Goal: Book appointment/travel/reservation

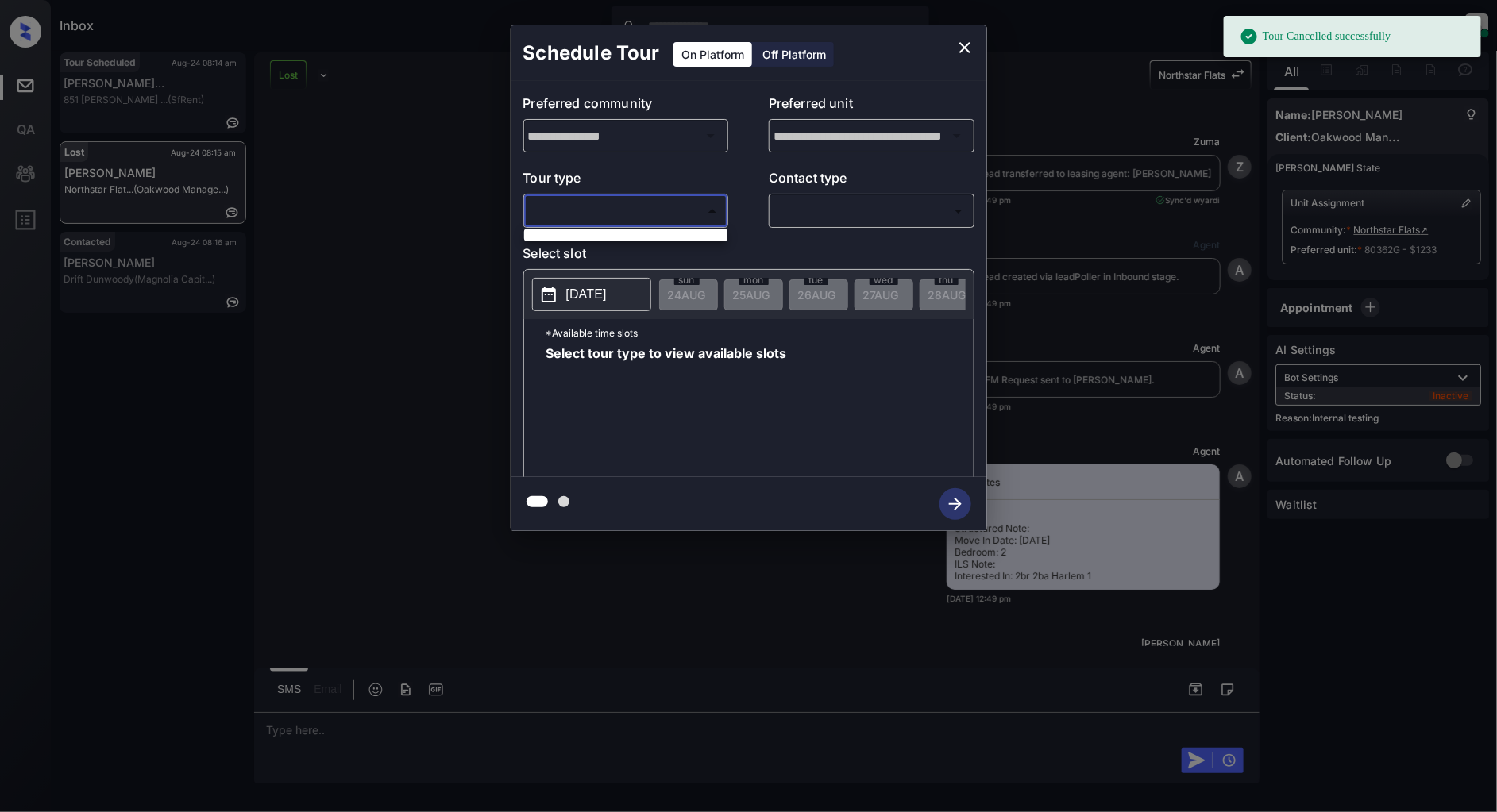
scroll to position [5046, 0]
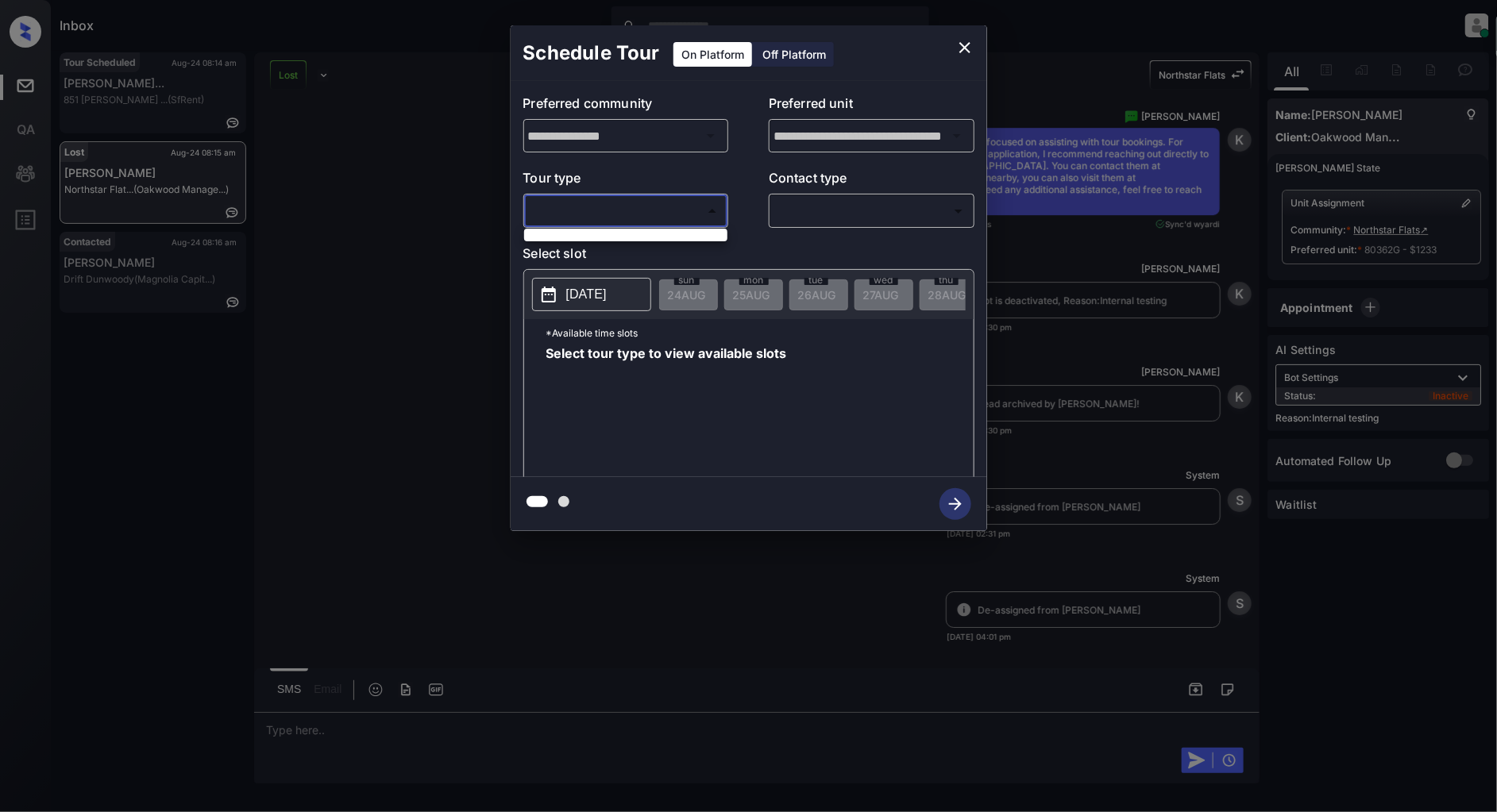
click at [963, 41] on div at bounding box center [748, 406] width 1497 height 812
click at [503, 233] on div "**********" at bounding box center [748, 278] width 1497 height 557
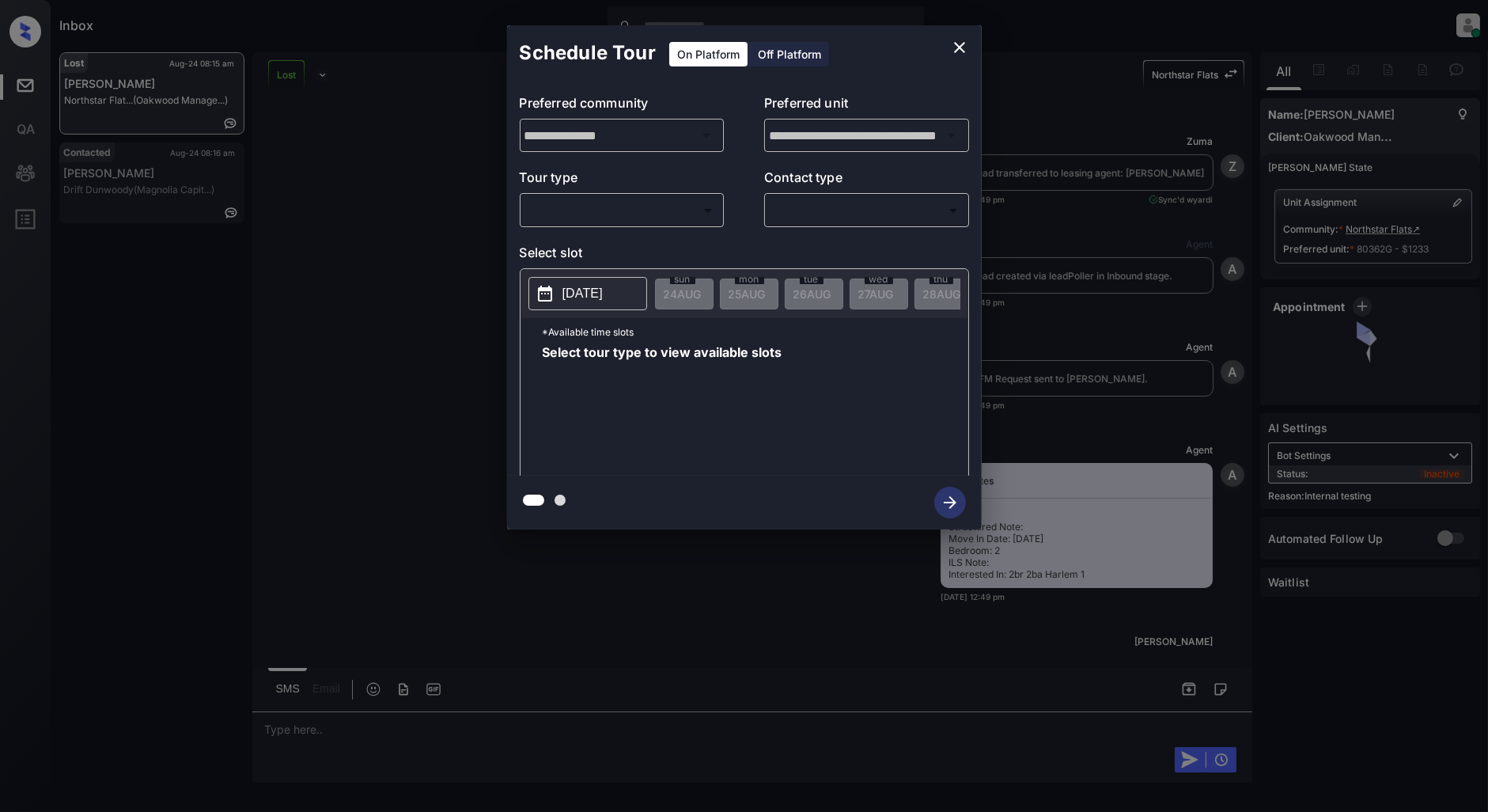
scroll to position [5377, 0]
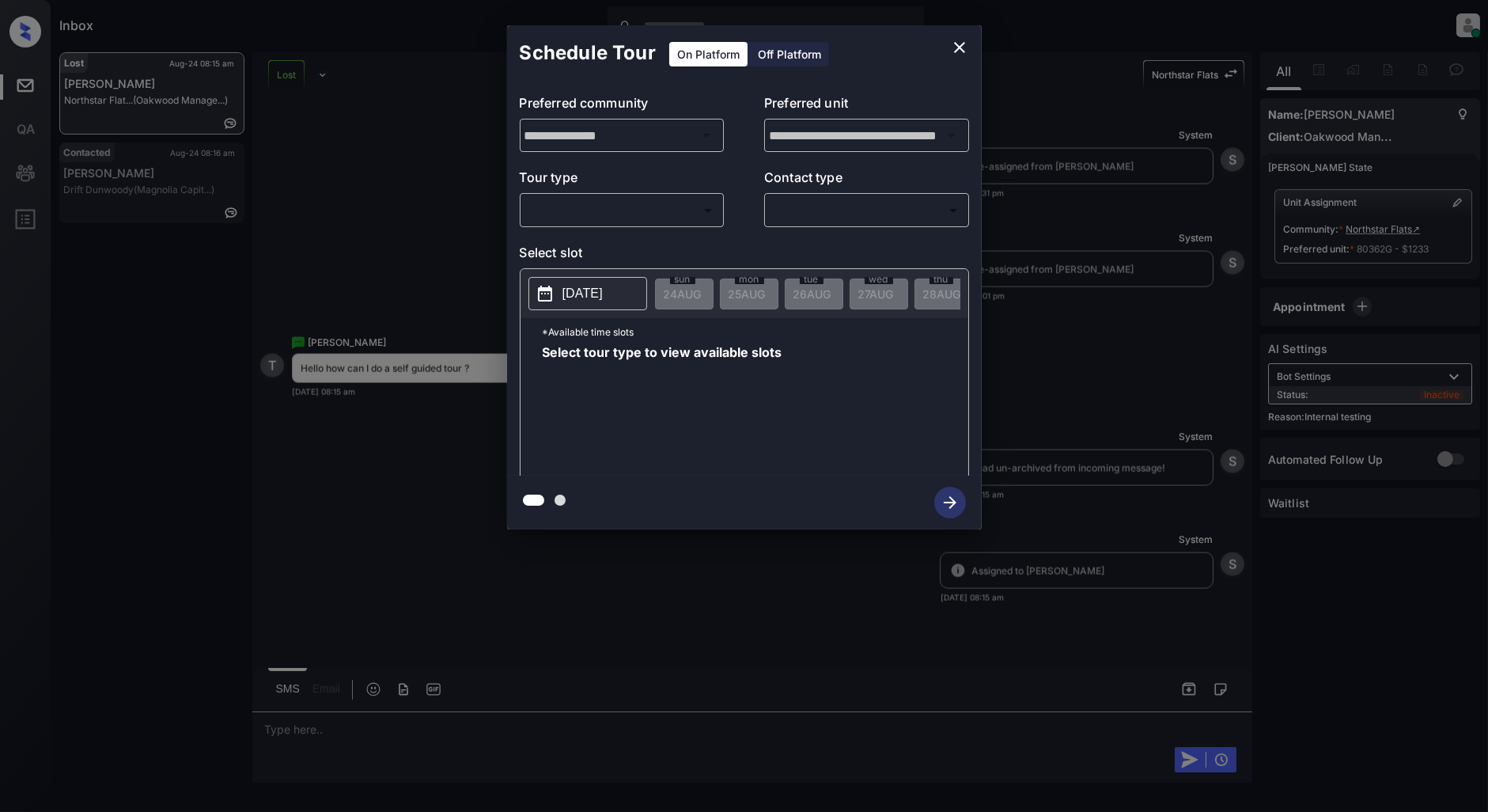
click at [587, 204] on body "Inbox Patrick Deasis Online Set yourself offline Set yourself on break Profile …" at bounding box center [744, 406] width 1488 height 812
click at [435, 202] on div at bounding box center [744, 406] width 1488 height 812
click at [955, 49] on icon "close" at bounding box center [959, 47] width 19 height 19
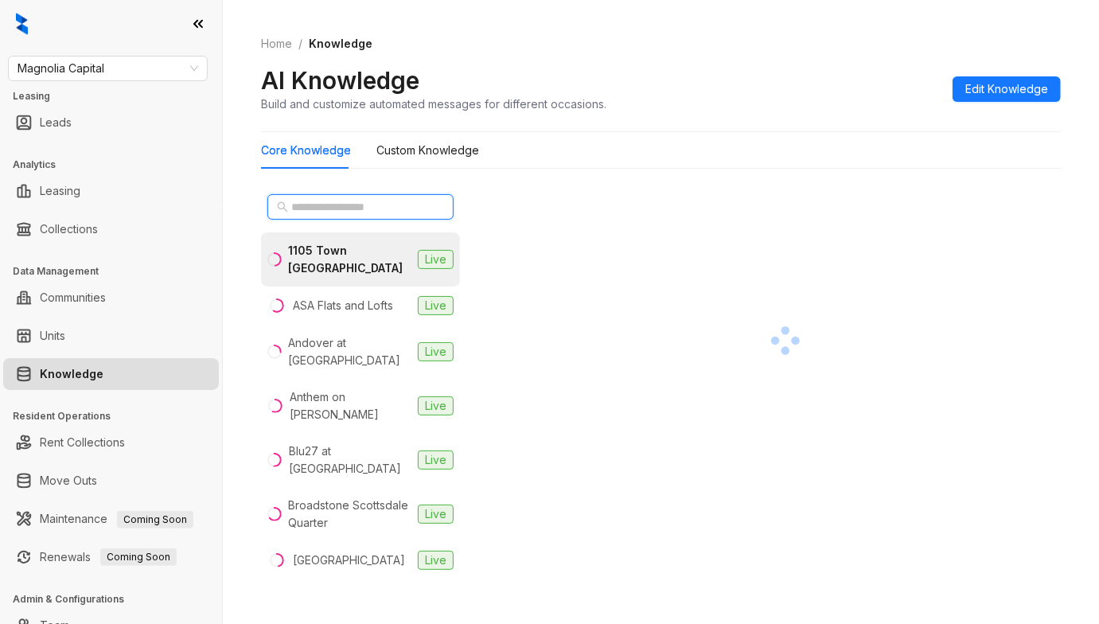
click at [338, 209] on input "text" at bounding box center [361, 207] width 140 height 18
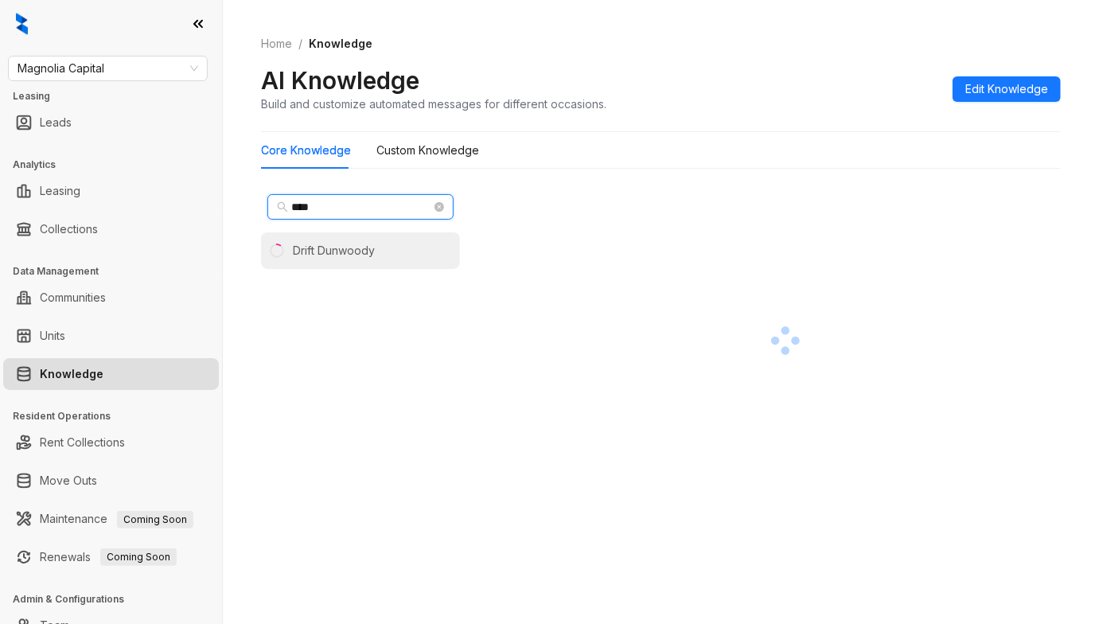
type input "****"
click at [334, 250] on div "Drift Dunwoody" at bounding box center [334, 251] width 82 height 18
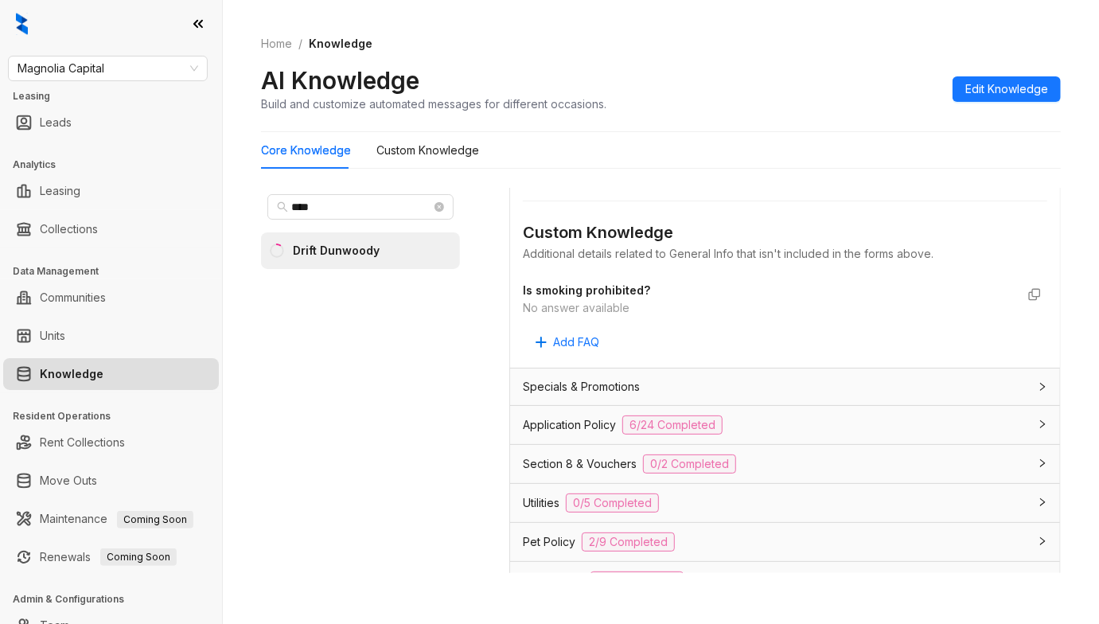
scroll to position [848, 0]
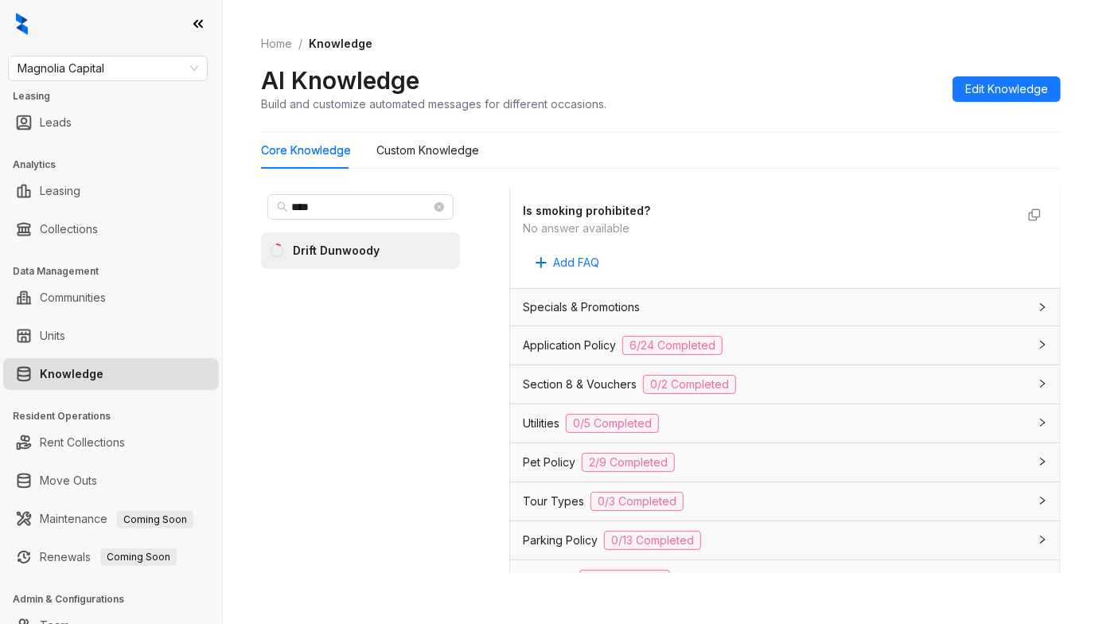
click at [787, 347] on div "Application Policy 6/24 Completed" at bounding box center [775, 345] width 505 height 19
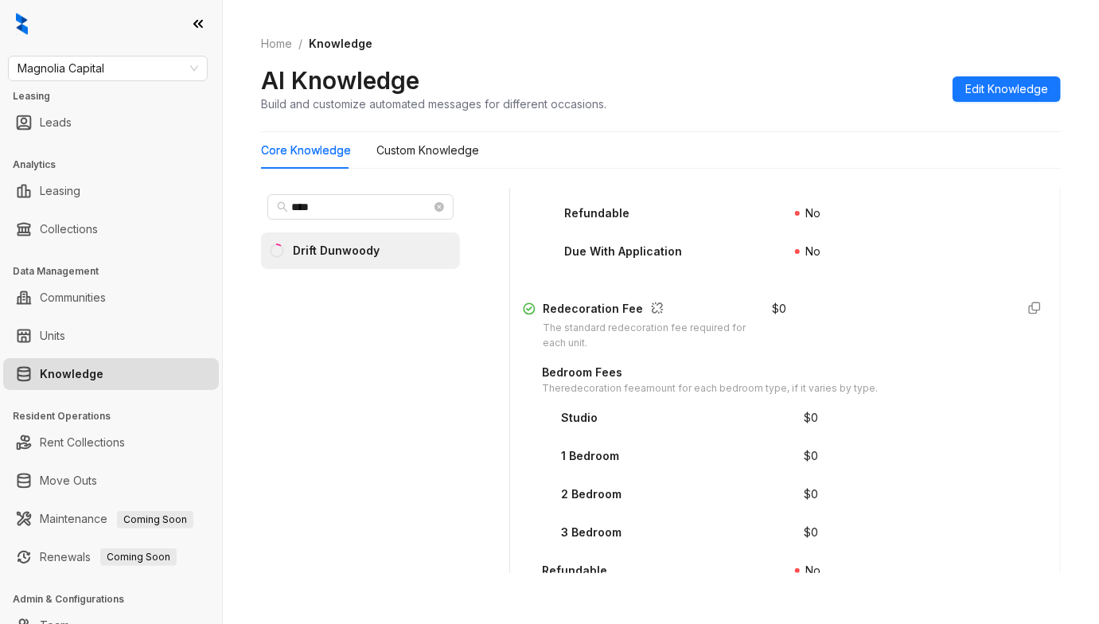
scroll to position [2334, 0]
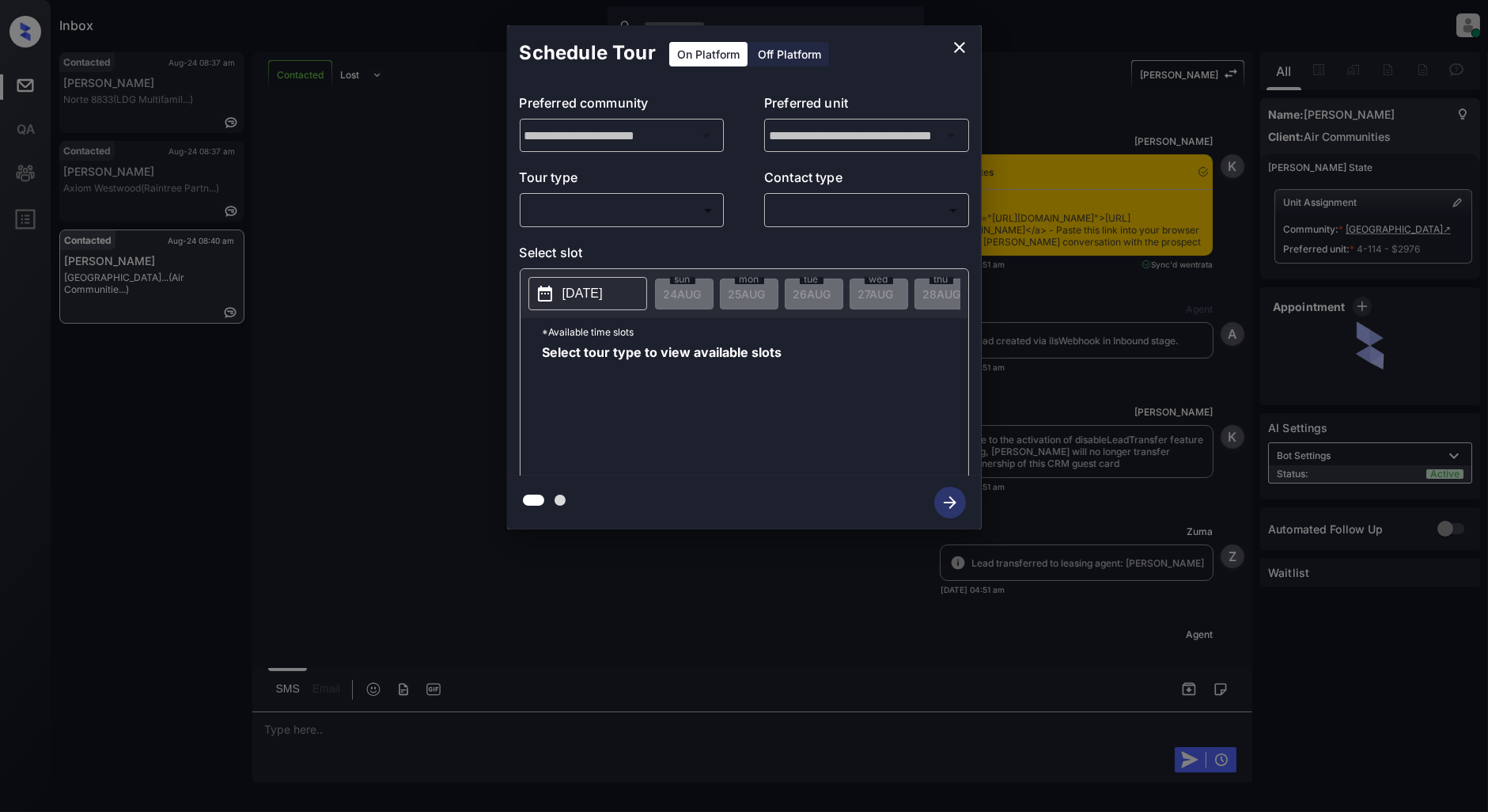
scroll to position [1647, 0]
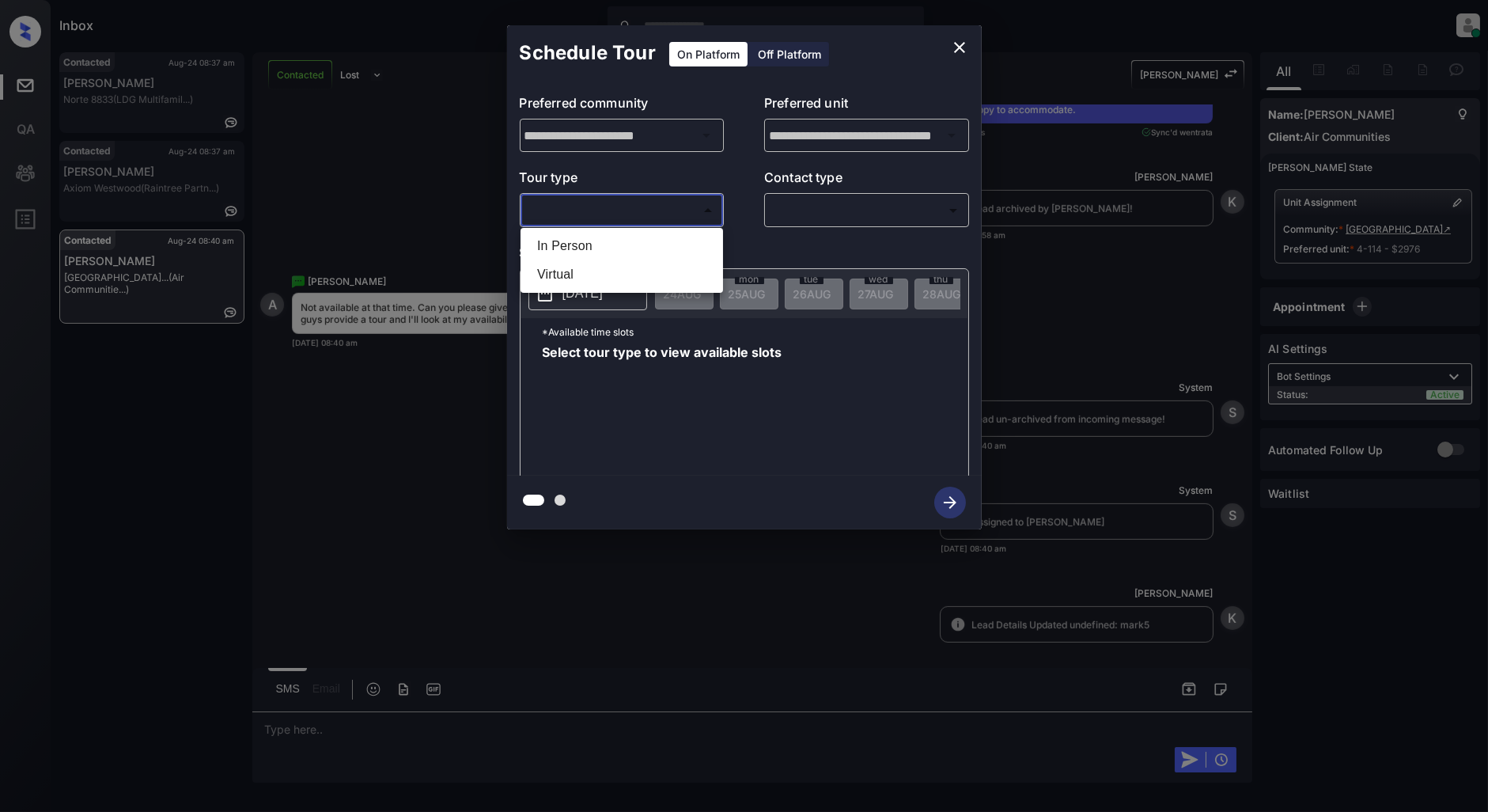
click at [677, 201] on body "Inbox [PERSON_NAME] Online Set yourself offline Set yourself on break Profile S…" at bounding box center [744, 406] width 1488 height 812
click at [609, 249] on li "In Person" at bounding box center [622, 245] width 195 height 29
type input "********"
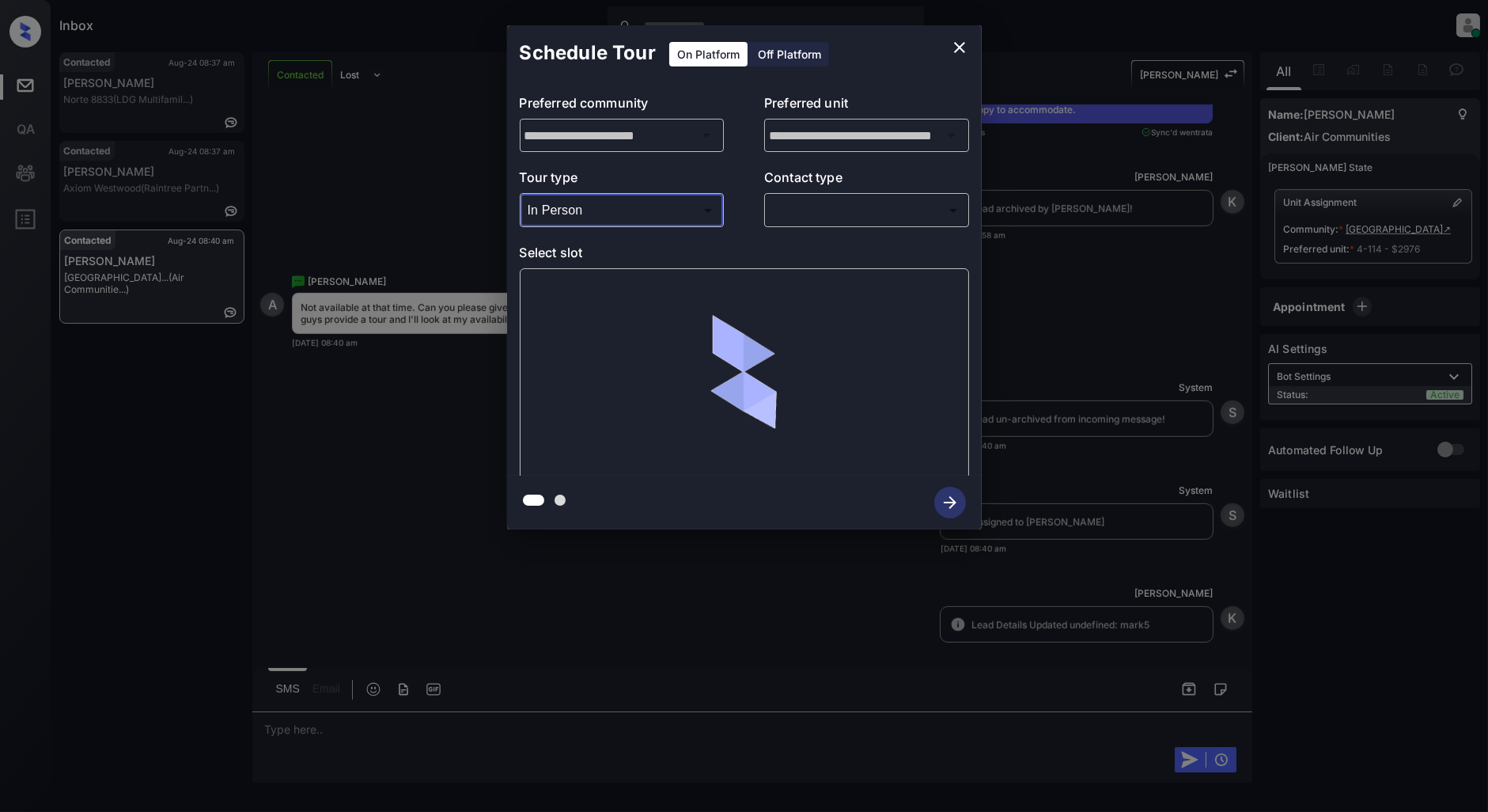
click at [767, 201] on div "​ ​" at bounding box center [867, 210] width 205 height 34
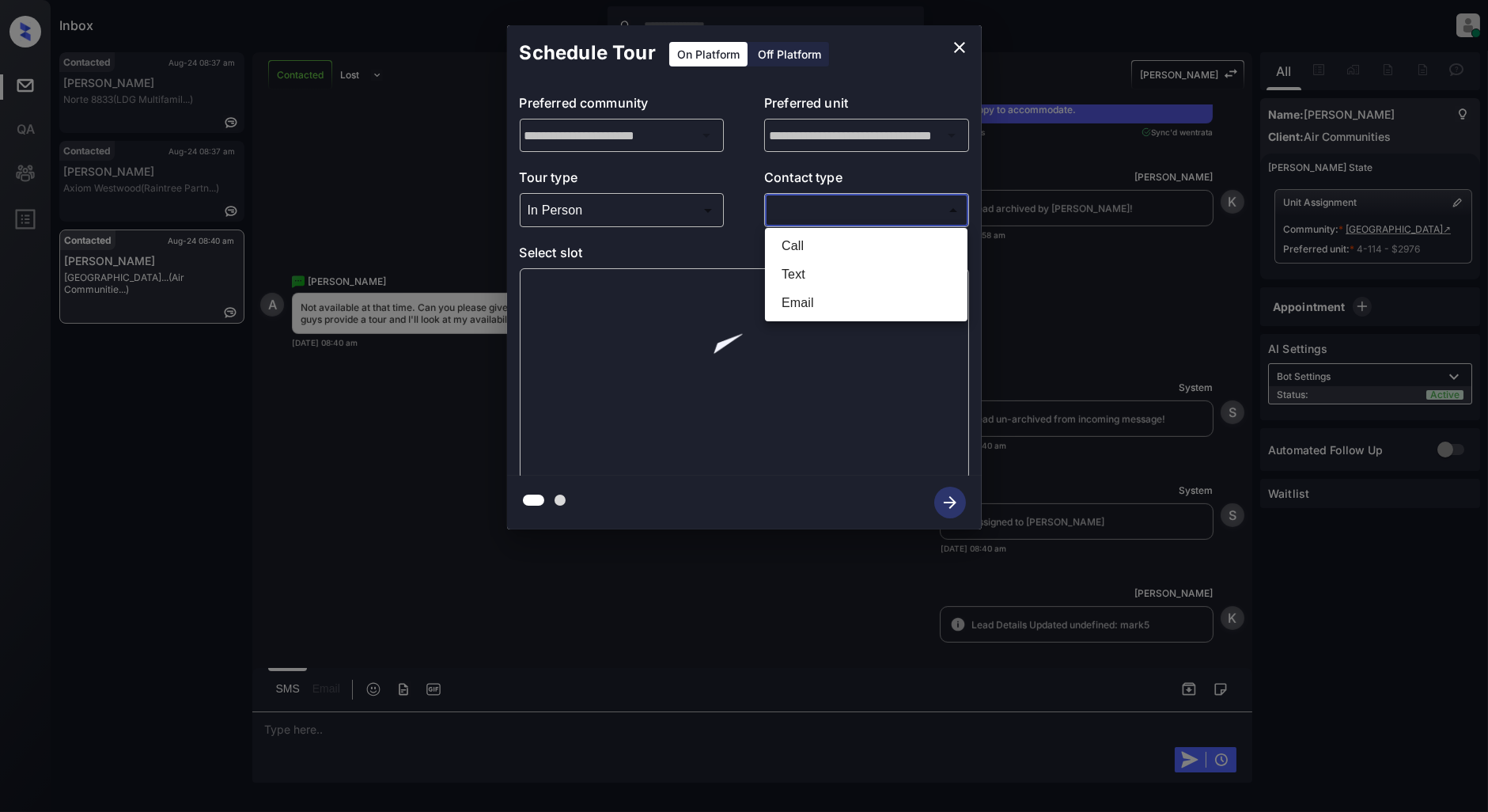
click at [808, 223] on body "Inbox Patrick Deasis Online Set yourself offline Set yourself on break Profile …" at bounding box center [744, 406] width 1488 height 812
click at [820, 269] on li "Text" at bounding box center [867, 274] width 195 height 29
type input "****"
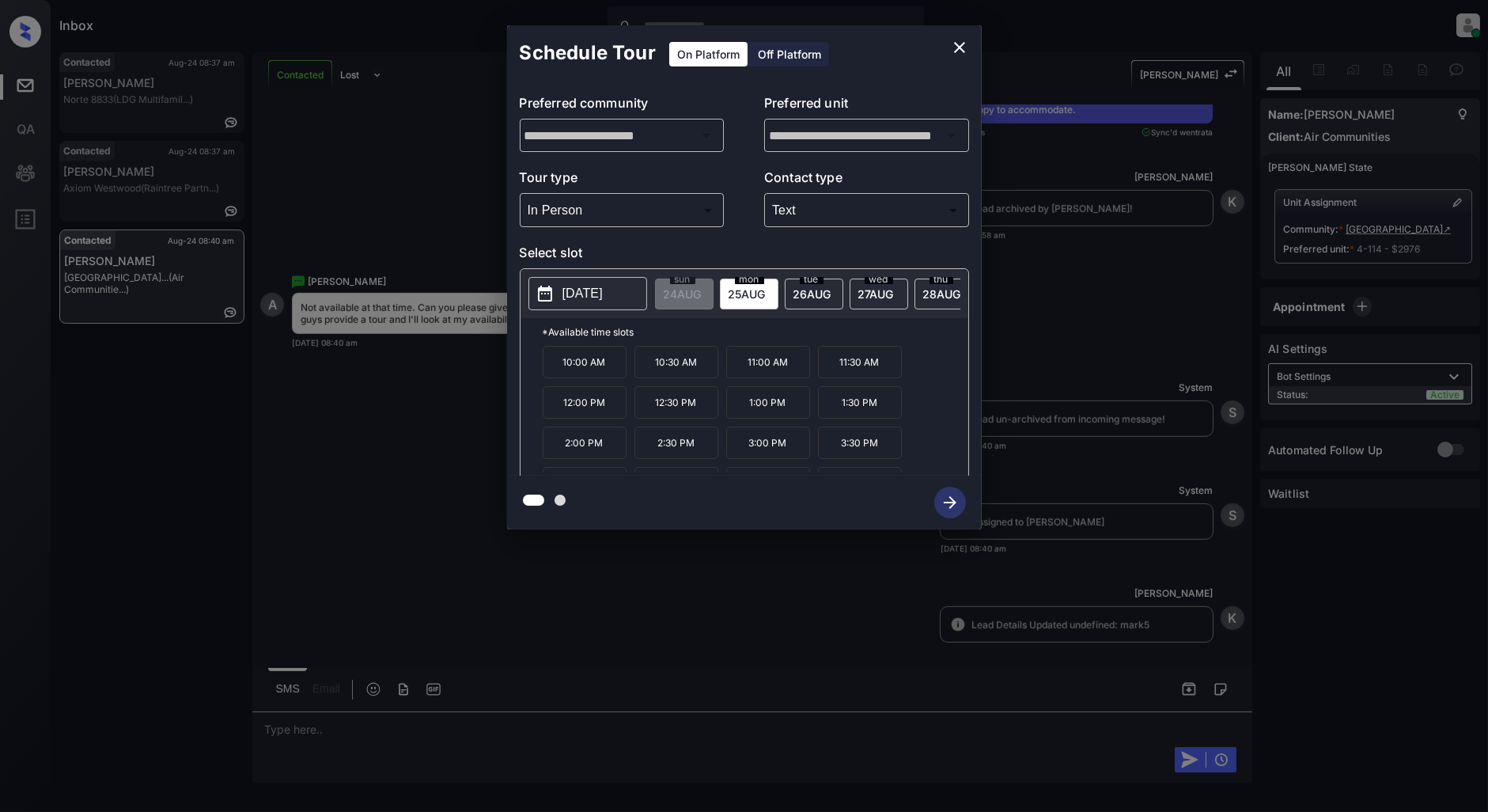
click at [583, 295] on p "[DATE]" at bounding box center [582, 293] width 41 height 19
click at [602, 296] on p "[DATE]" at bounding box center [582, 293] width 41 height 19
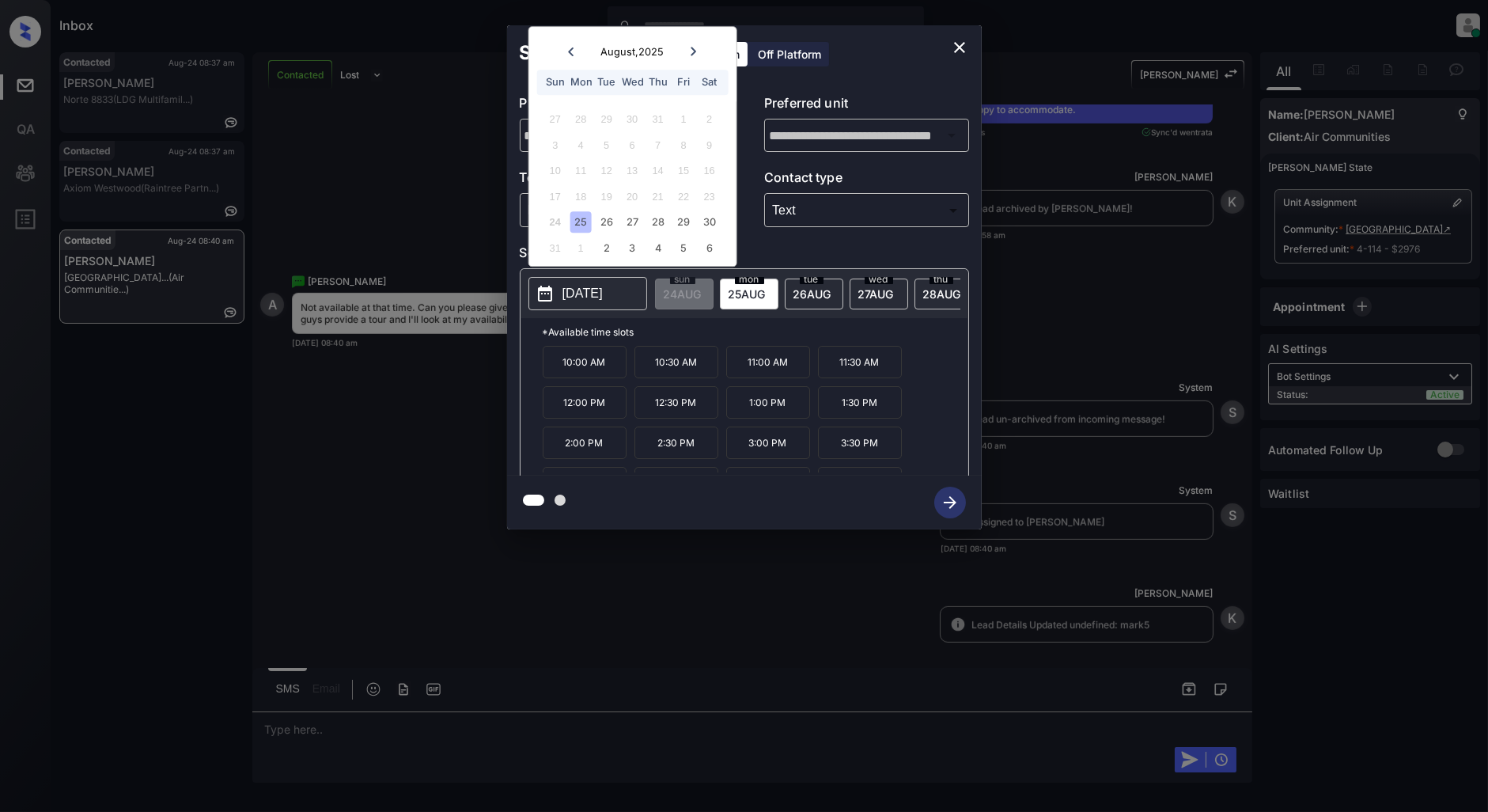
click at [699, 50] on div at bounding box center [693, 52] width 21 height 20
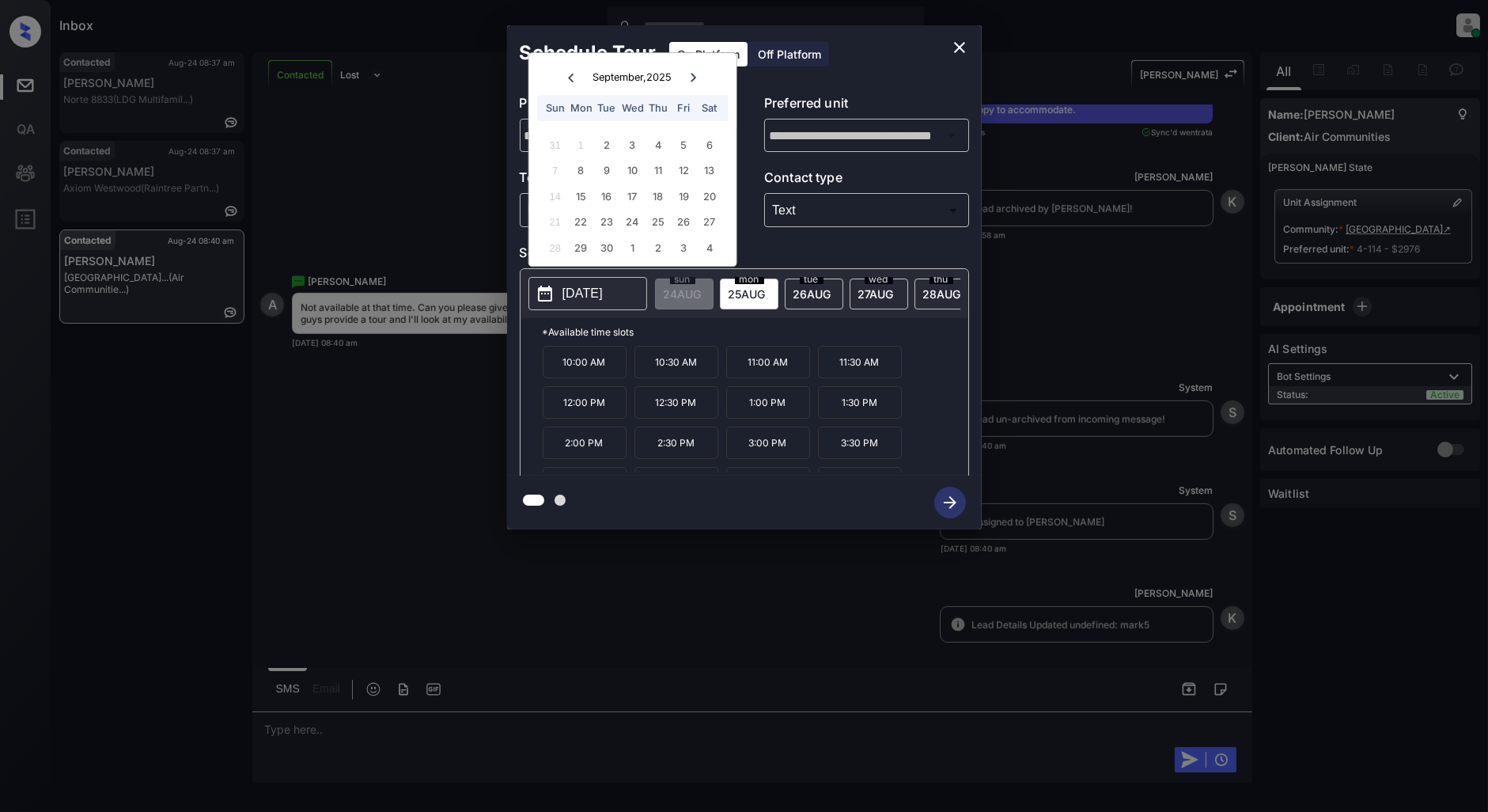
click at [567, 76] on icon at bounding box center [572, 78] width 10 height 10
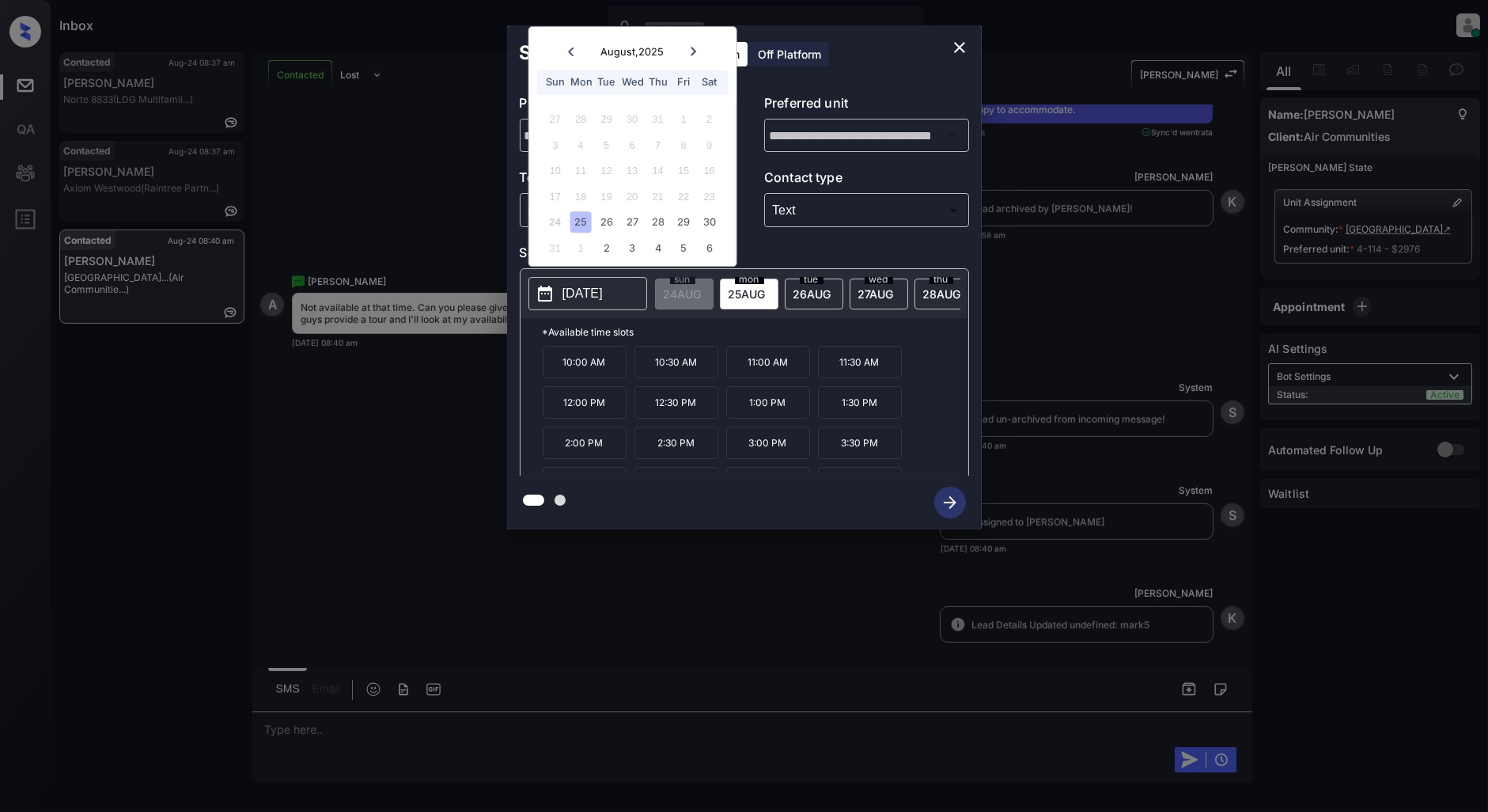
click at [963, 53] on icon "close" at bounding box center [959, 47] width 19 height 19
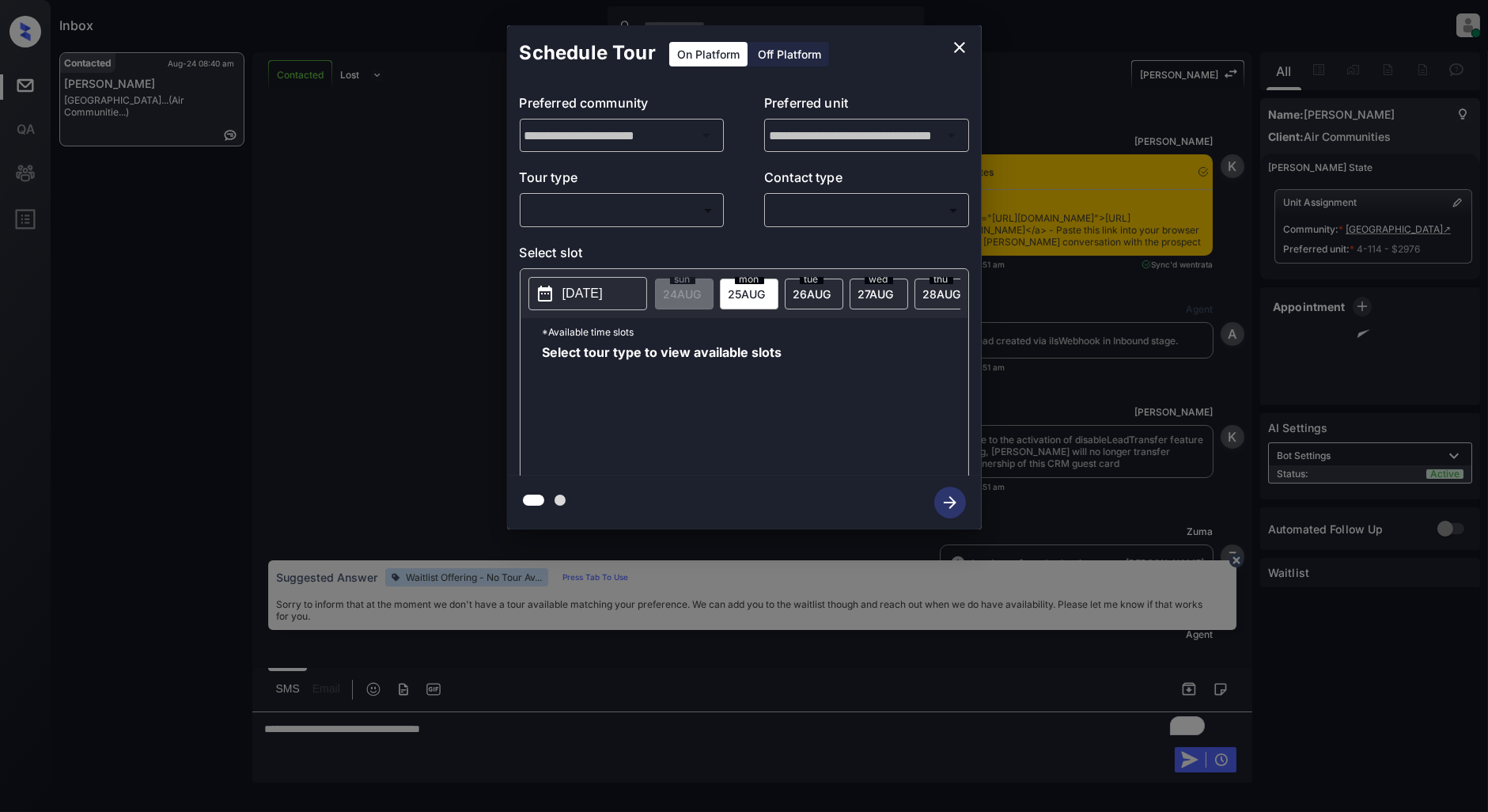
scroll to position [1734, 0]
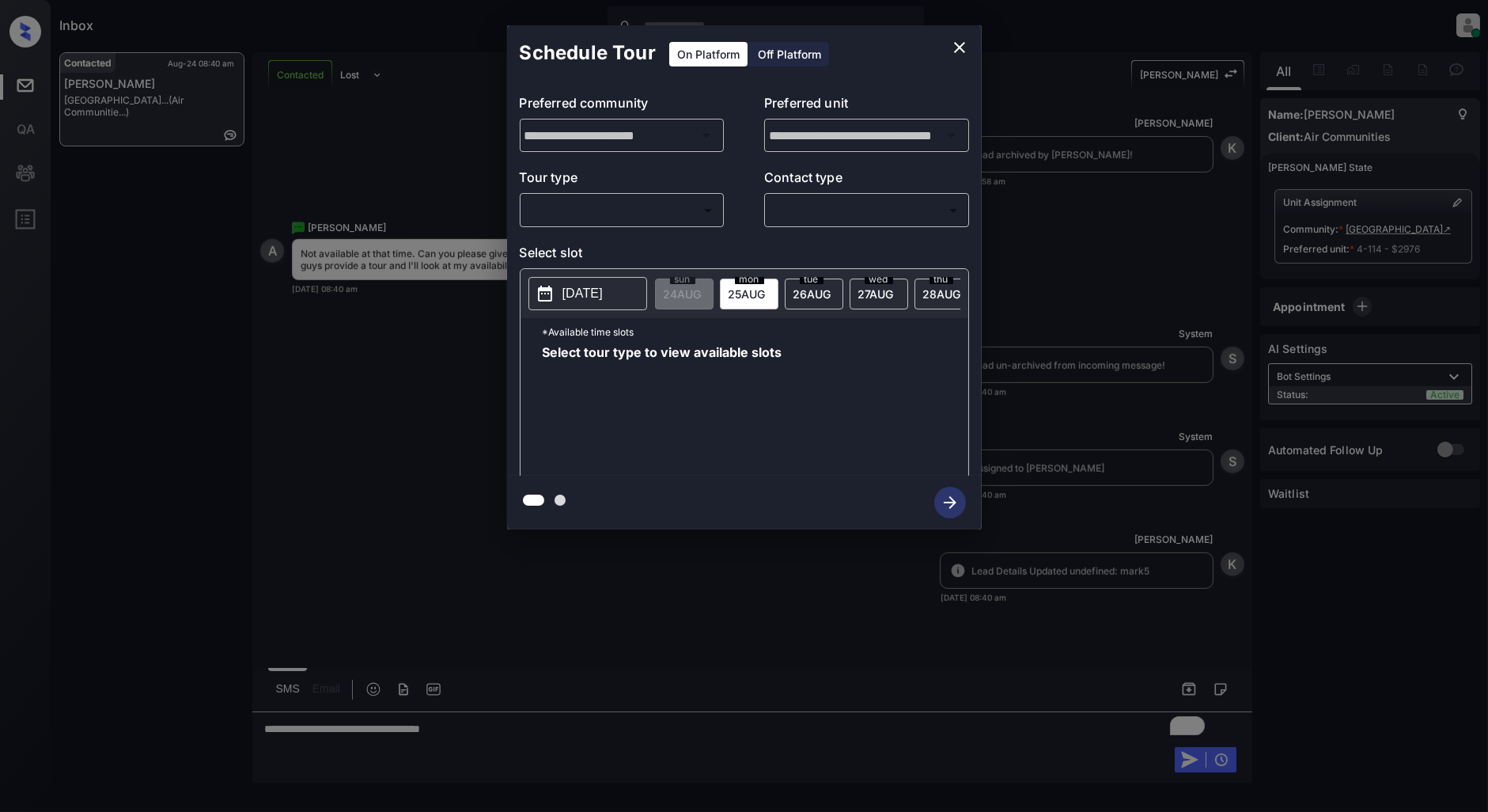
click at [582, 219] on body "Inbox [PERSON_NAME] Online Set yourself offline Set yourself on break Profile S…" at bounding box center [744, 406] width 1488 height 812
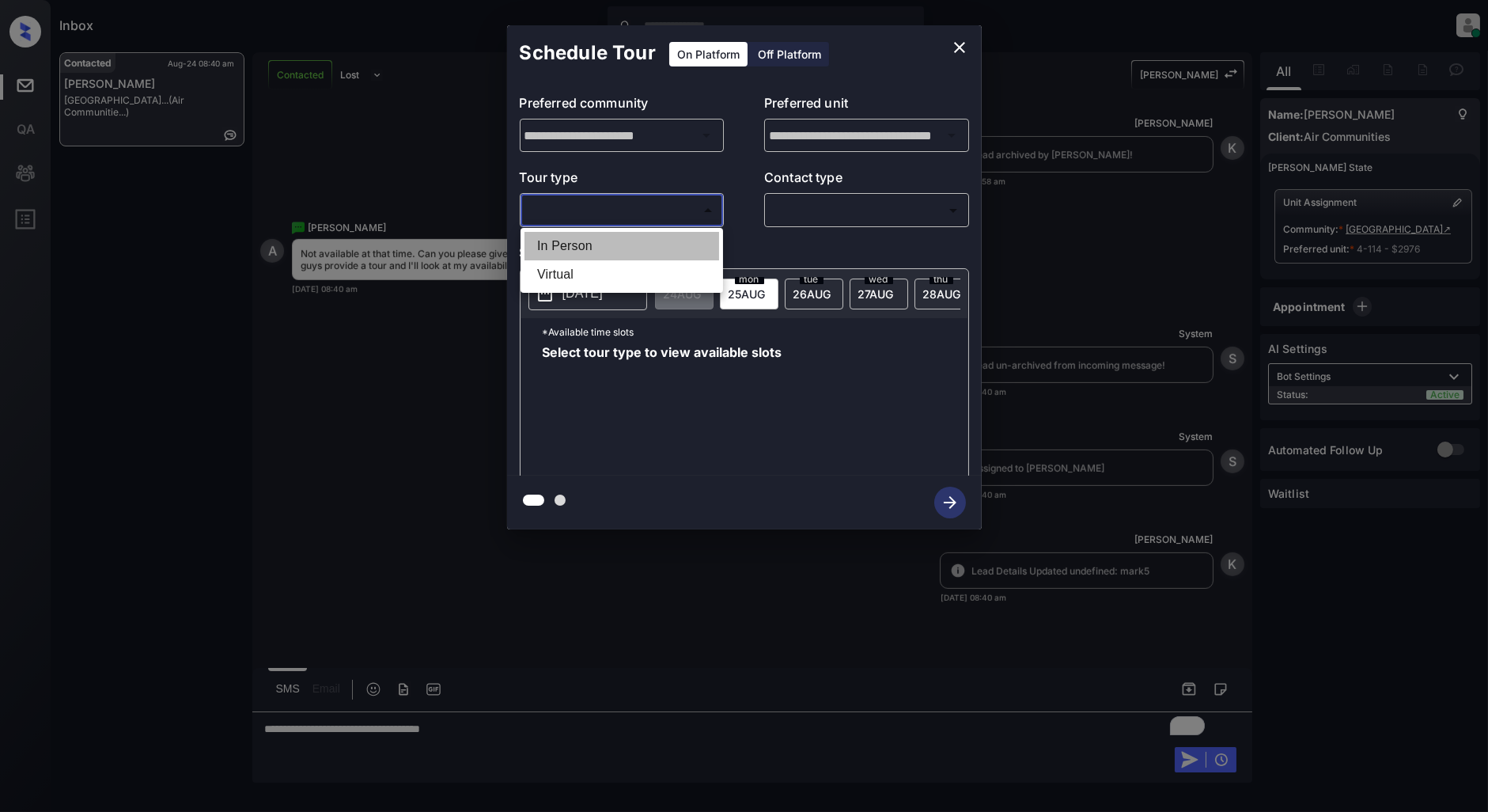
click at [559, 247] on li "In Person" at bounding box center [622, 245] width 195 height 29
type input "********"
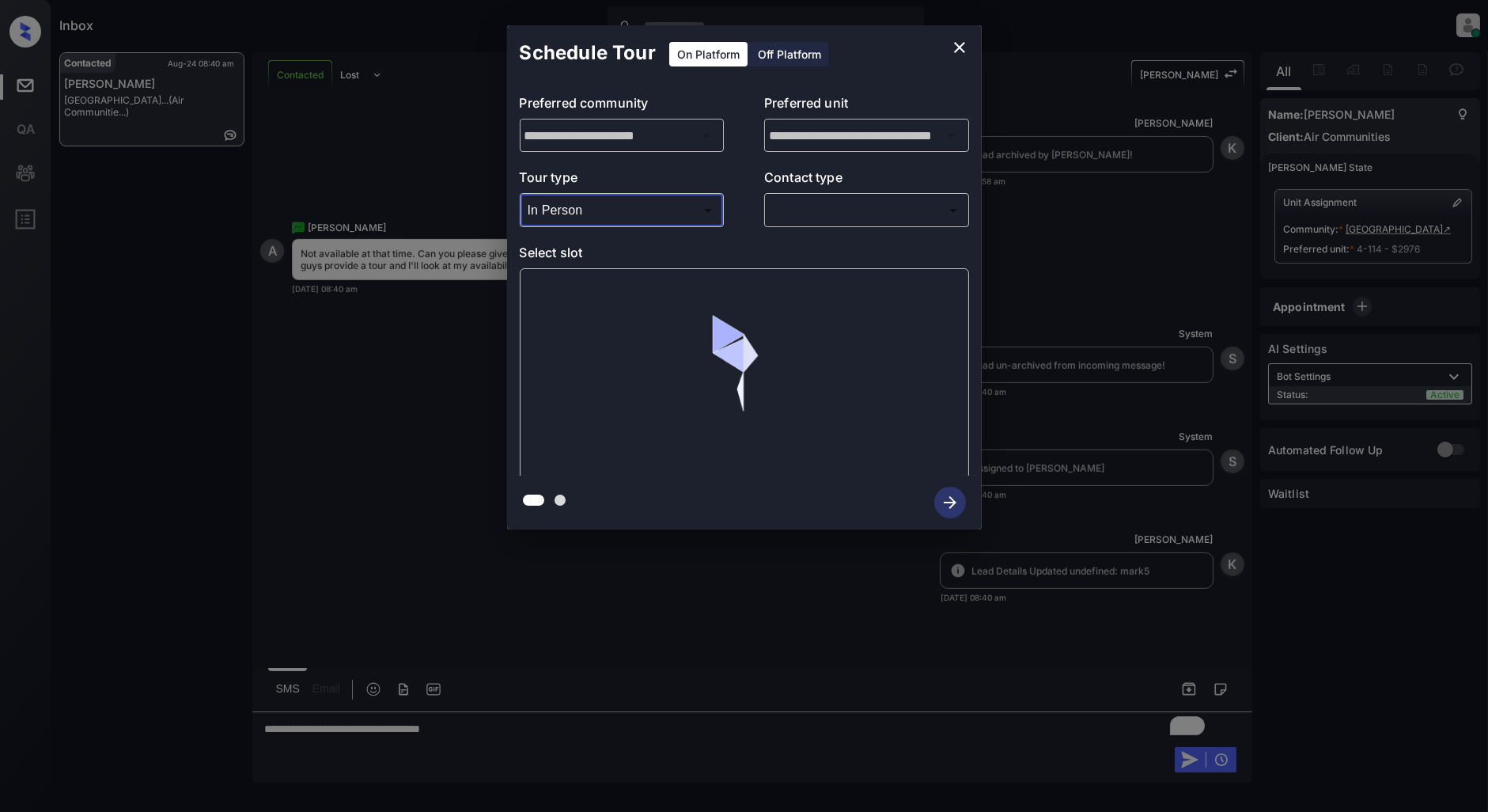
click at [807, 194] on div "​ ​" at bounding box center [867, 210] width 205 height 34
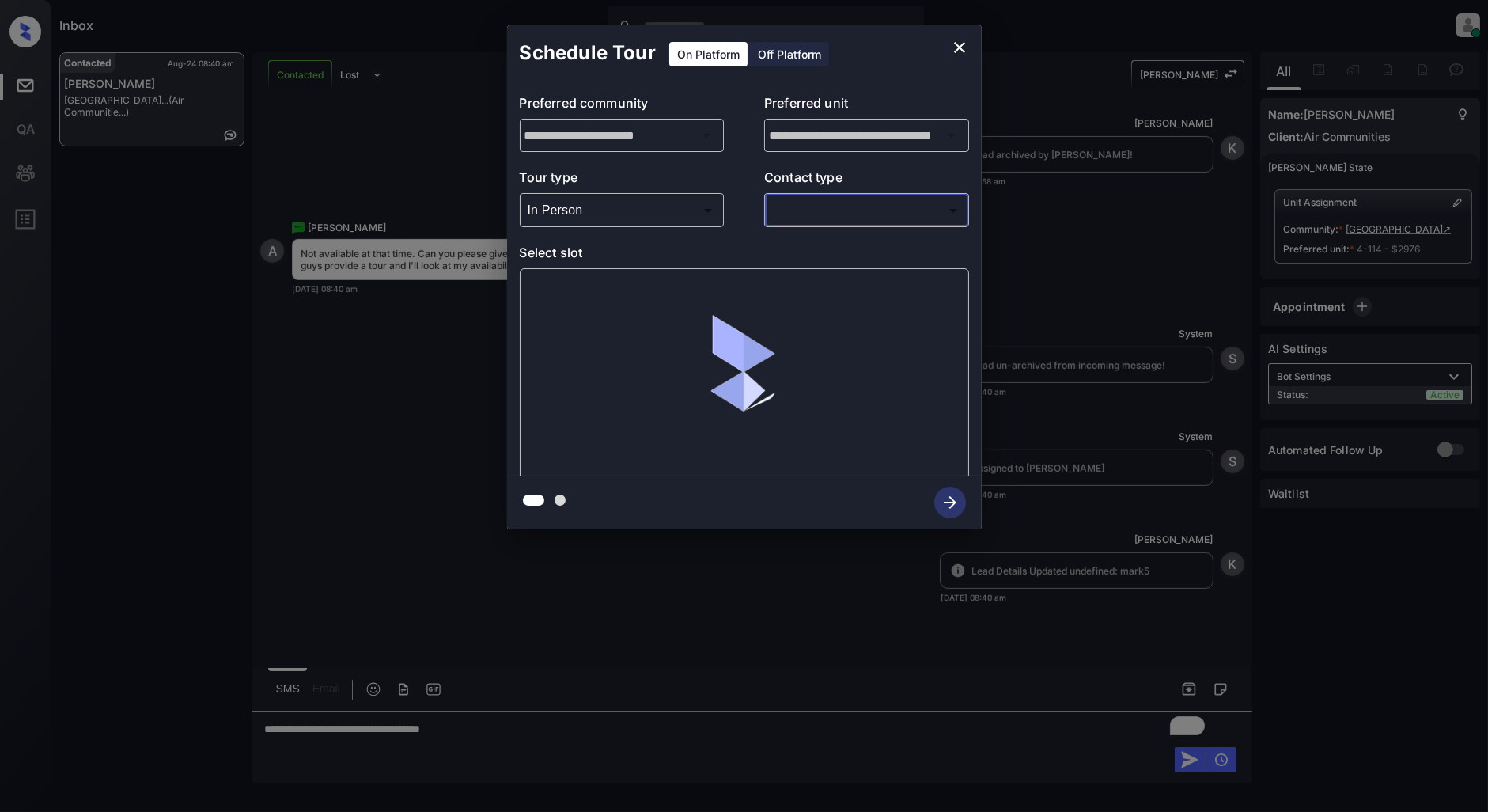
click at [811, 214] on body "Inbox Patrick Deasis Online Set yourself offline Set yourself on break Profile …" at bounding box center [744, 406] width 1488 height 812
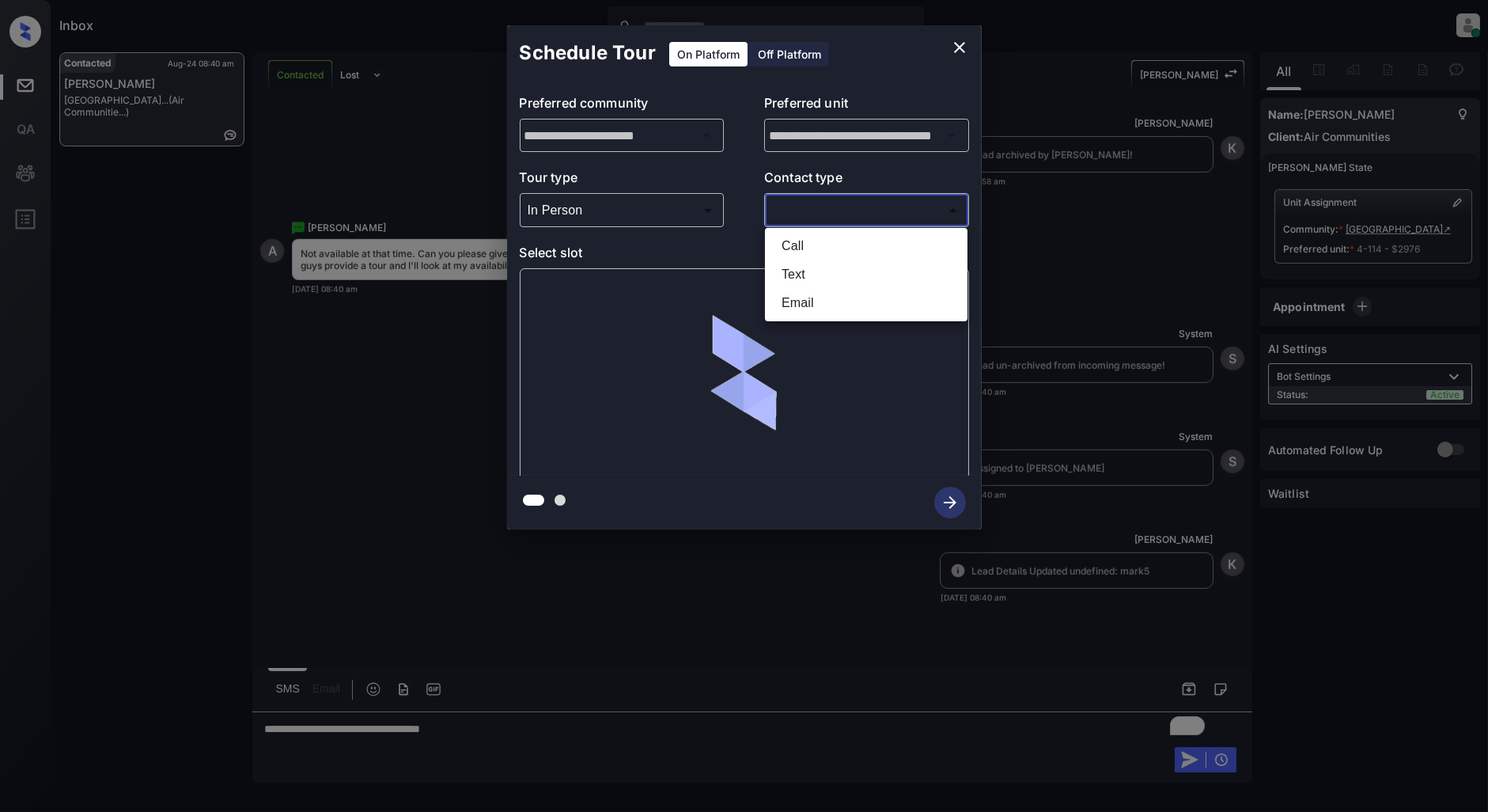
click at [811, 278] on li "Text" at bounding box center [867, 274] width 195 height 29
type input "****"
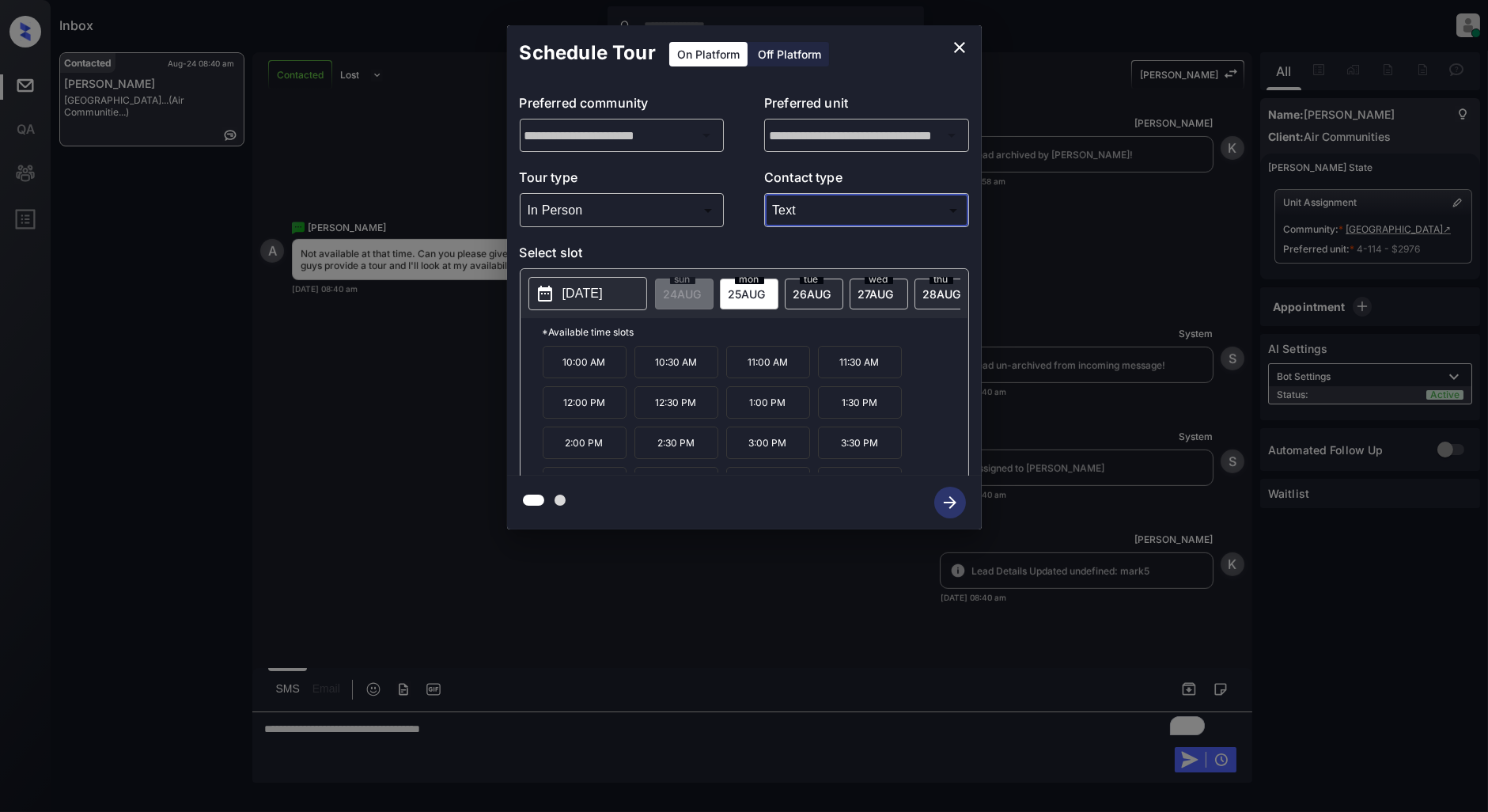
scroll to position [68, 0]
click at [827, 295] on span "26 AUG" at bounding box center [812, 294] width 38 height 14
click at [880, 285] on div "wed 27 AUG" at bounding box center [879, 293] width 59 height 31
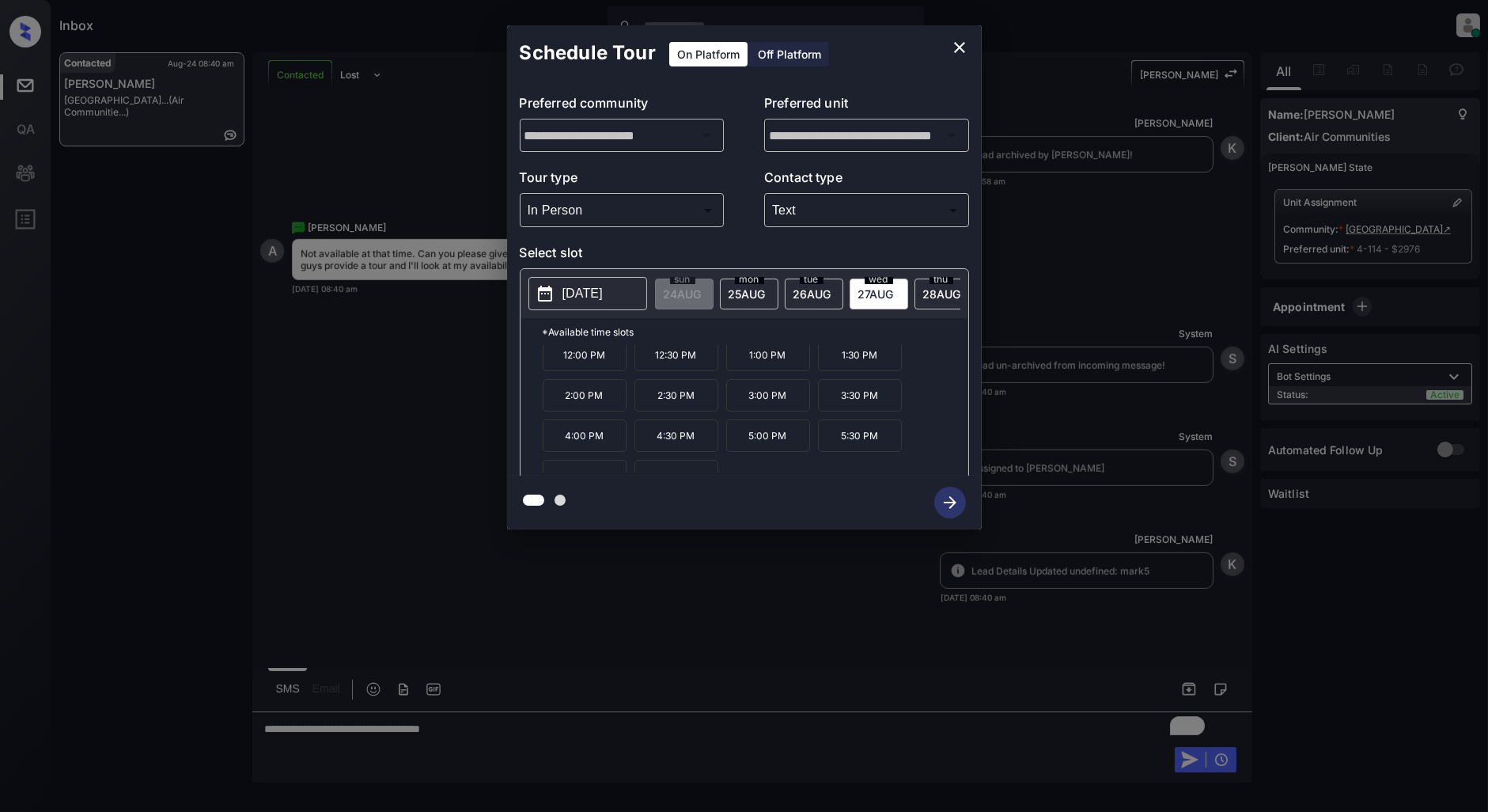
scroll to position [68, 0]
click at [957, 53] on icon "close" at bounding box center [959, 47] width 19 height 19
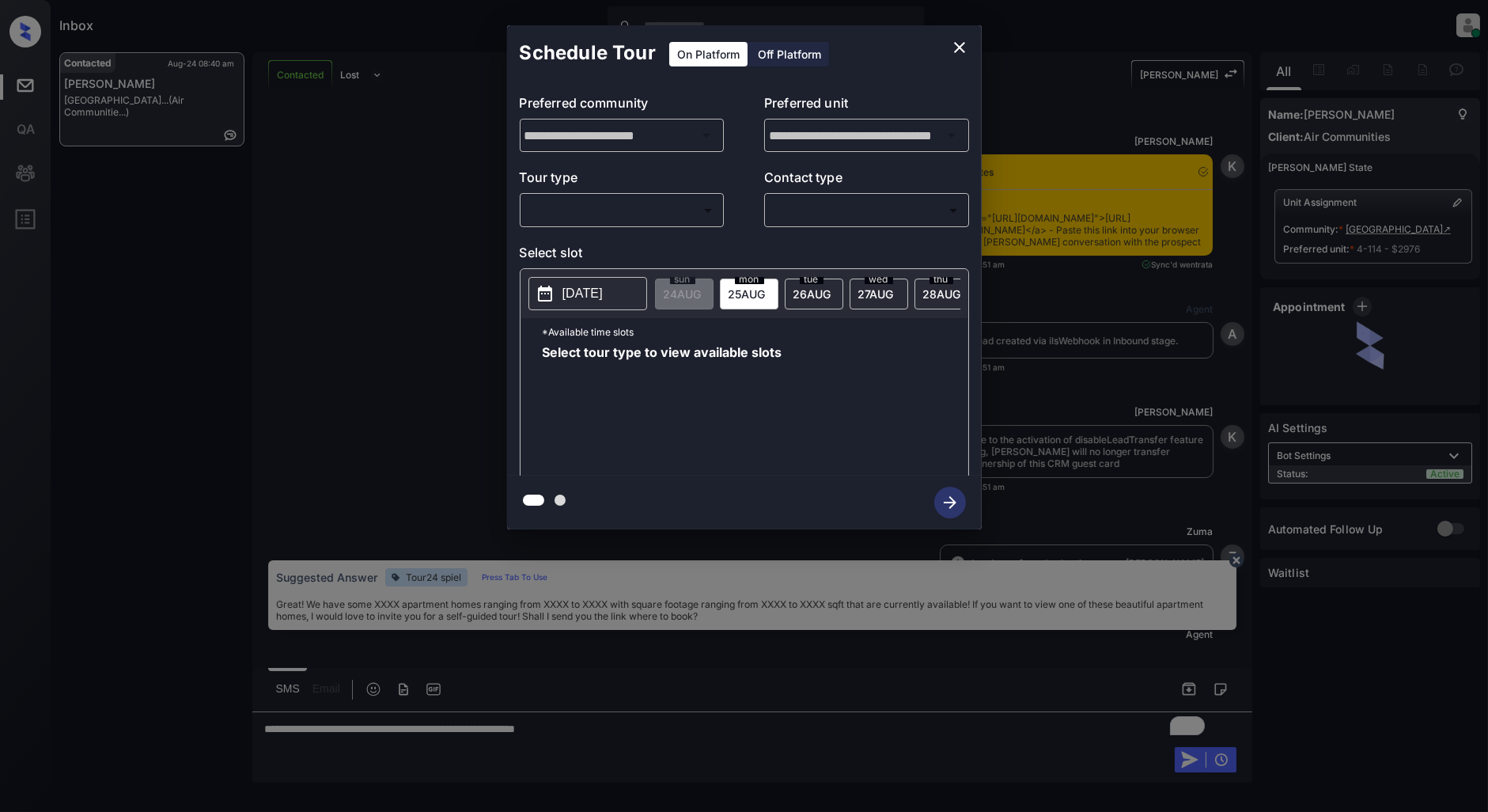
scroll to position [1734, 0]
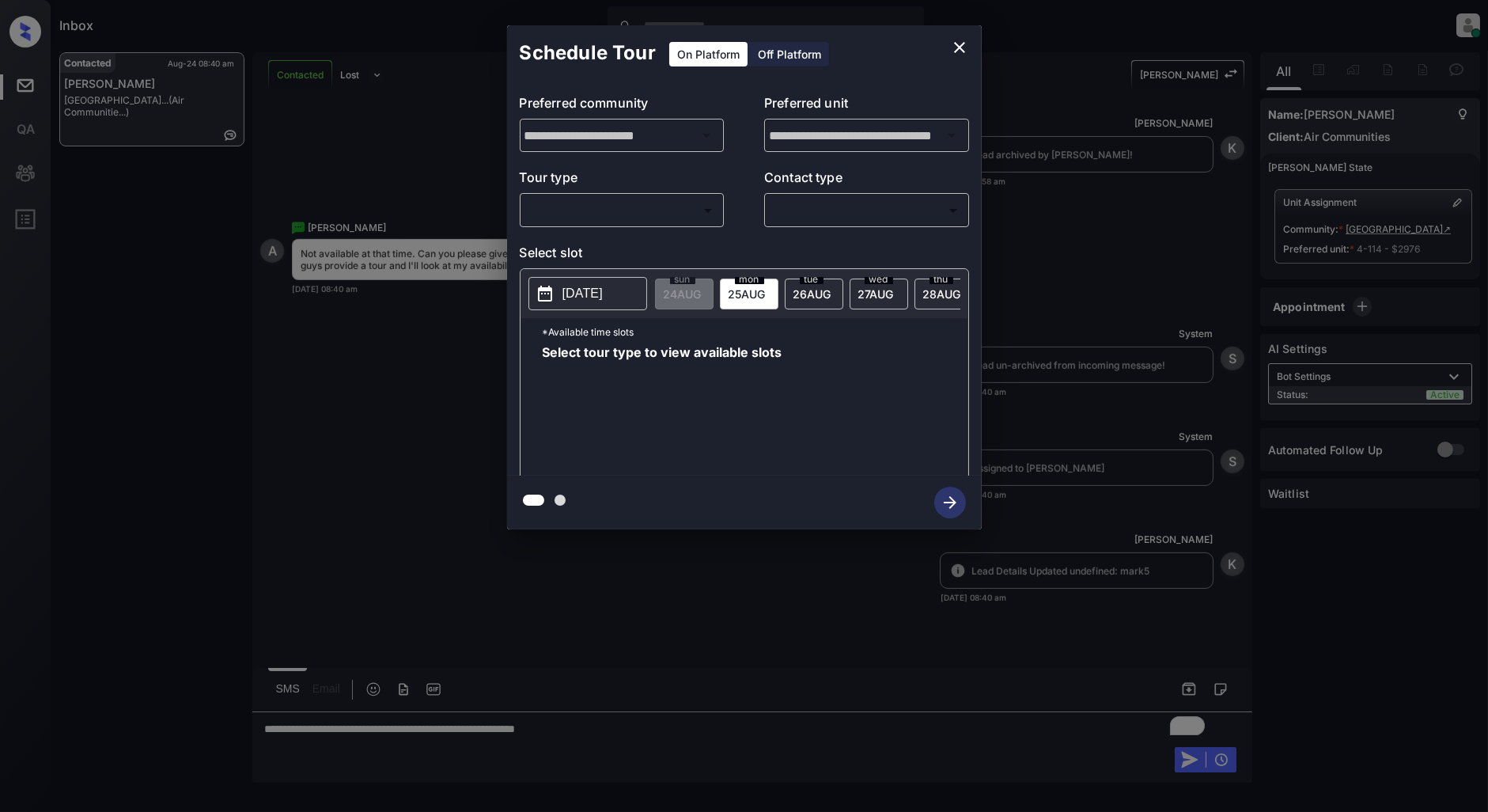
click at [420, 357] on div "**********" at bounding box center [744, 277] width 1488 height 555
